Goal: Book appointment/travel/reservation

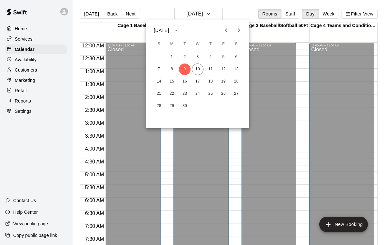
scroll to position [380, 0]
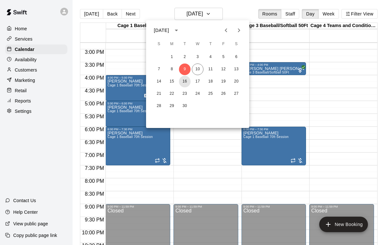
click at [187, 85] on button "16" at bounding box center [185, 82] width 12 height 12
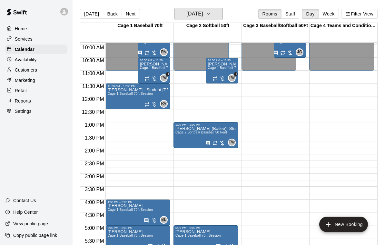
scroll to position [256, 0]
click at [214, 12] on button "[DATE]" at bounding box center [198, 14] width 48 height 12
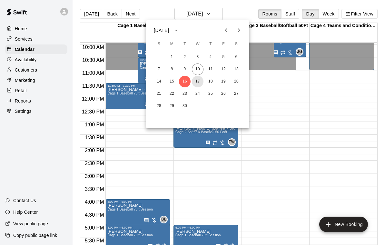
click at [197, 82] on button "17" at bounding box center [198, 82] width 12 height 12
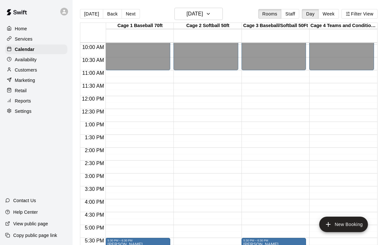
click at [344, 224] on button "New Booking" at bounding box center [343, 223] width 49 height 15
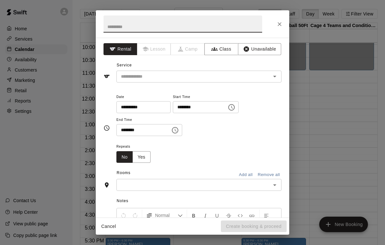
click at [278, 79] on icon "Open" at bounding box center [275, 76] width 8 height 8
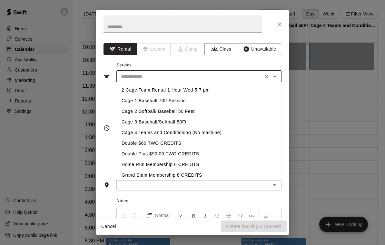
click at [185, 100] on li "Cage 1 Baseball 70ft Session" at bounding box center [198, 100] width 165 height 11
type input "**********"
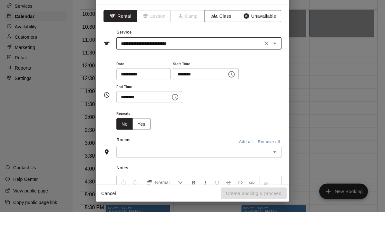
click at [227, 103] on icon "Choose time, selected time is 7:00 PM" at bounding box center [231, 107] width 8 height 8
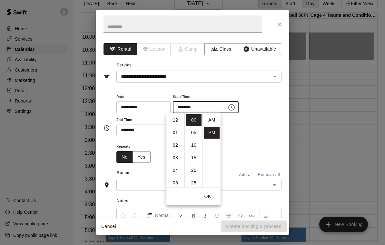
scroll to position [12, 0]
click at [176, 172] on li "11" at bounding box center [175, 170] width 15 height 12
click at [214, 116] on li "AM" at bounding box center [211, 120] width 15 height 12
type input "********"
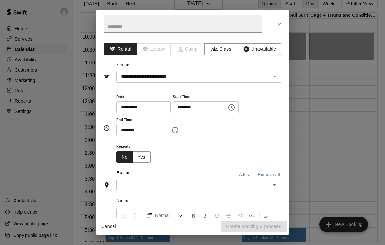
click at [168, 134] on button "Choose time, selected time is 7:30 PM" at bounding box center [174, 130] width 13 height 13
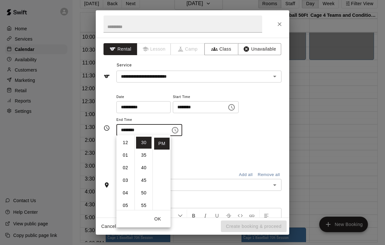
click at [126, 144] on li "12" at bounding box center [125, 143] width 15 height 12
click at [145, 180] on li "45" at bounding box center [143, 180] width 15 height 12
click at [144, 146] on li "00" at bounding box center [143, 143] width 15 height 12
type input "********"
click at [168, 220] on button "OK" at bounding box center [157, 219] width 21 height 12
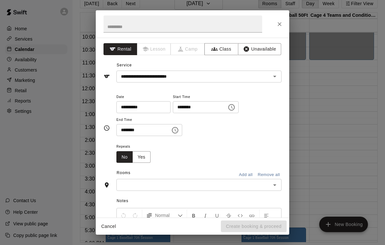
click at [277, 186] on icon "Open" at bounding box center [275, 185] width 8 height 8
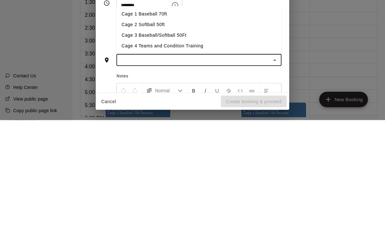
click at [158, 134] on li "Cage 1 Baseball 70ft" at bounding box center [198, 139] width 165 height 11
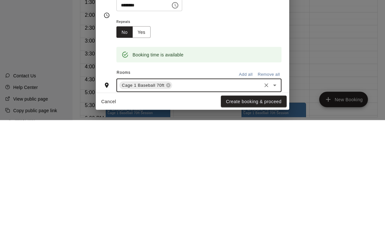
click at [264, 220] on button "Create booking & proceed" at bounding box center [254, 226] width 66 height 12
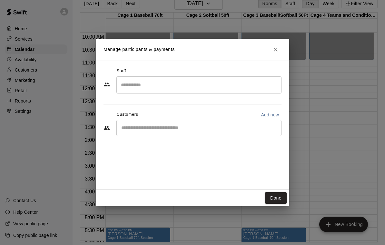
click at [228, 130] on input "Start typing to search customers..." at bounding box center [198, 128] width 159 height 6
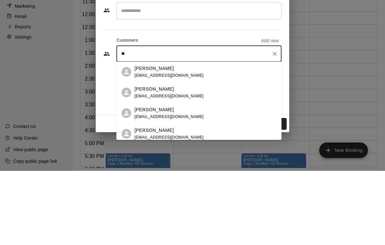
type input "*"
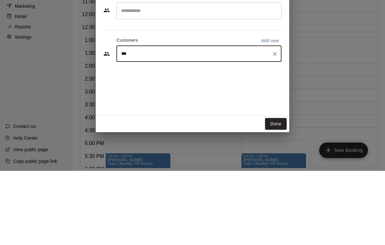
type input "****"
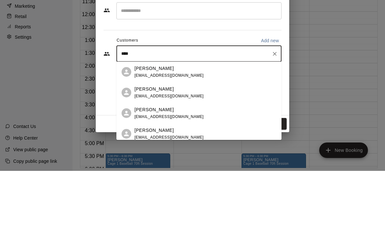
click at [273, 136] on div "[PERSON_NAME] [EMAIL_ADDRESS][DOMAIN_NAME]" at bounding box center [198, 146] width 165 height 21
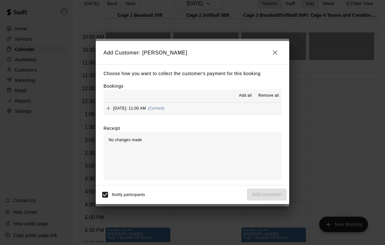
click at [244, 101] on button "Add all" at bounding box center [245, 96] width 21 height 10
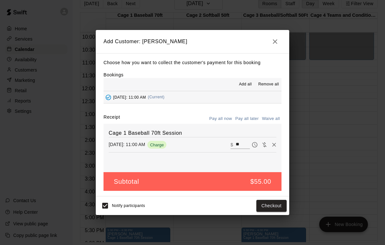
click at [249, 124] on button "Pay all later" at bounding box center [247, 119] width 27 height 10
click at [276, 212] on button "Add customer" at bounding box center [267, 206] width 40 height 12
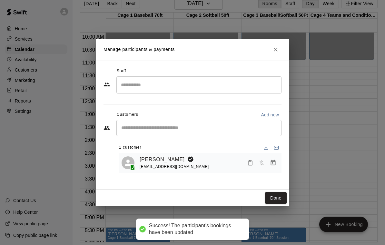
click at [204, 89] on input "Search staff" at bounding box center [198, 84] width 159 height 11
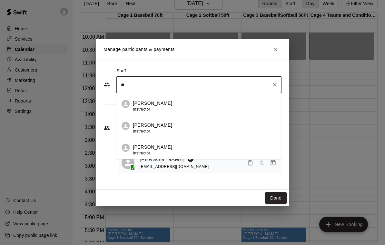
type input "***"
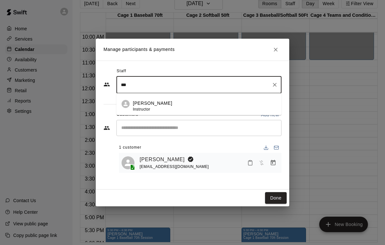
click at [199, 112] on div "[PERSON_NAME] Instructor" at bounding box center [204, 106] width 143 height 13
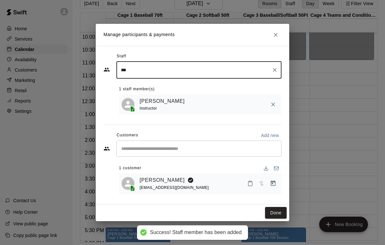
click at [169, 105] on link "[PERSON_NAME]" at bounding box center [161, 101] width 45 height 8
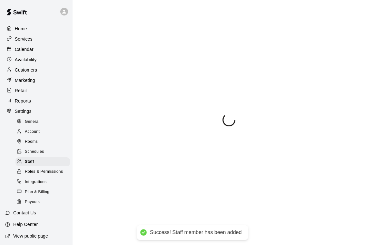
select select "**"
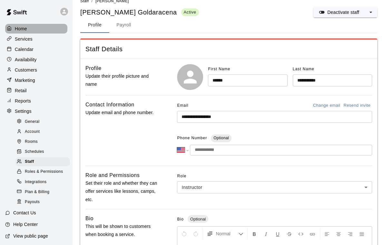
click at [23, 26] on p "Home" at bounding box center [21, 28] width 12 height 6
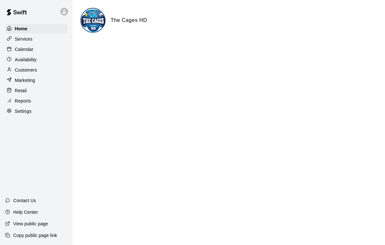
click at [26, 51] on p "Calendar" at bounding box center [24, 49] width 19 height 6
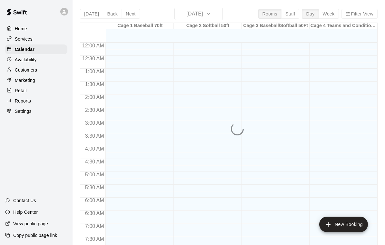
scroll to position [313, 0]
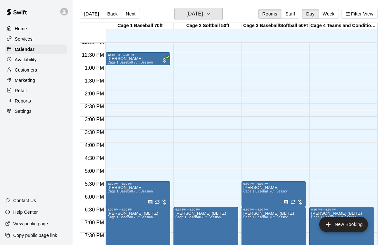
click at [220, 20] on button "[DATE]" at bounding box center [198, 14] width 48 height 12
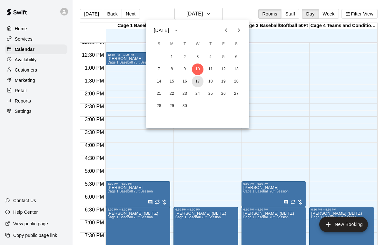
click at [194, 82] on button "17" at bounding box center [198, 82] width 12 height 12
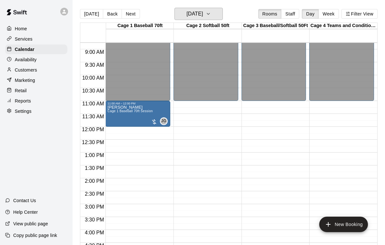
scroll to position [225, 0]
click at [128, 111] on span "Cage 1 Baseball 70ft Session" at bounding box center [129, 112] width 45 height 4
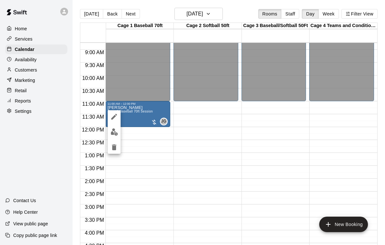
click at [303, 178] on div at bounding box center [192, 122] width 385 height 245
